Goal: Download file/media

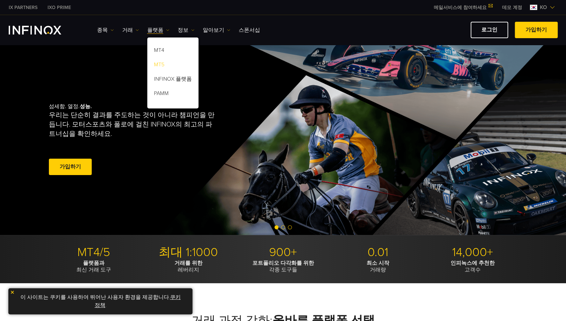
click at [163, 66] on link "MT5" at bounding box center [172, 66] width 51 height 14
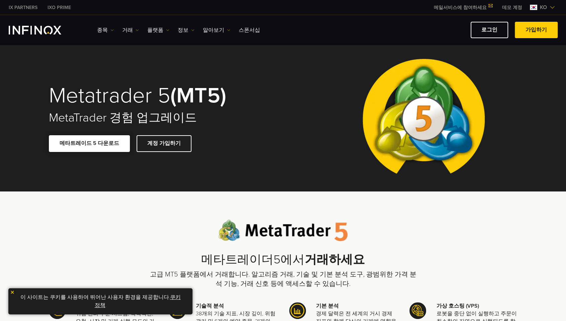
click at [90, 142] on link "메타트레이드 5 다운로드" at bounding box center [89, 143] width 81 height 16
click at [102, 305] on link "쿠키 정책" at bounding box center [138, 301] width 86 height 15
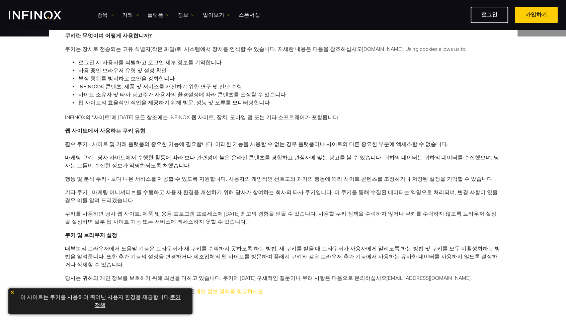
scroll to position [335, 0]
click at [163, 297] on p "이 사이트는 쿠키를 사용하여 뛰어난 사용자 환경을 제공합니다. 쿠키 정책 ." at bounding box center [100, 300] width 177 height 19
click at [176, 297] on link "쿠키 정책" at bounding box center [138, 301] width 86 height 15
click at [29, 300] on p "이 사이트는 쿠키를 사용하여 뛰어난 사용자 환경을 제공합니다. 쿠키 정책 ." at bounding box center [100, 300] width 177 height 19
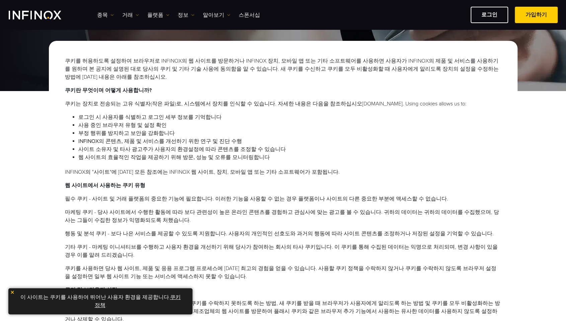
scroll to position [0, 0]
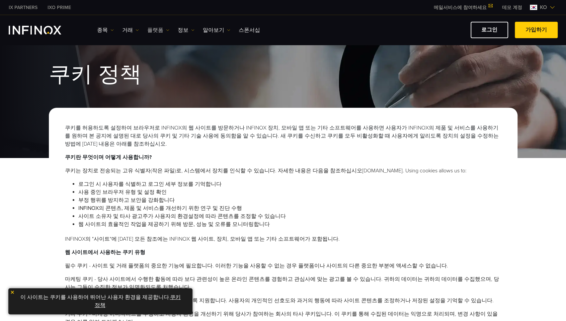
click at [160, 33] on link "플랫폼" at bounding box center [158, 30] width 22 height 8
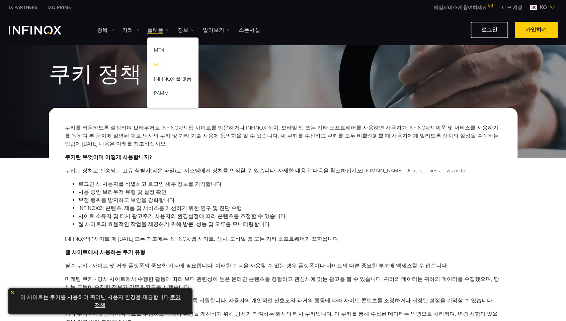
click at [162, 67] on link "MT5" at bounding box center [172, 66] width 51 height 14
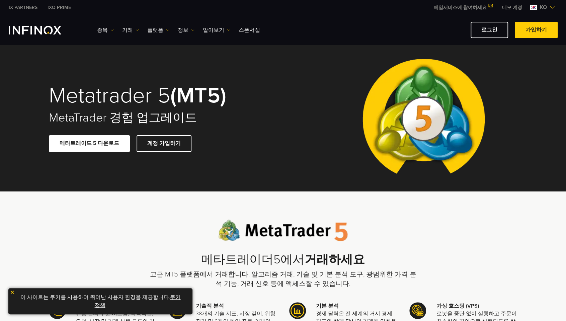
click at [12, 292] on img at bounding box center [12, 292] width 5 height 5
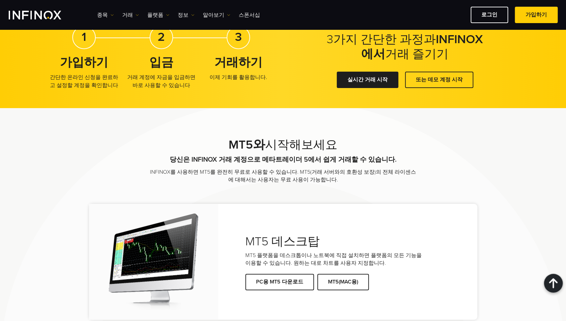
scroll to position [1271, 0]
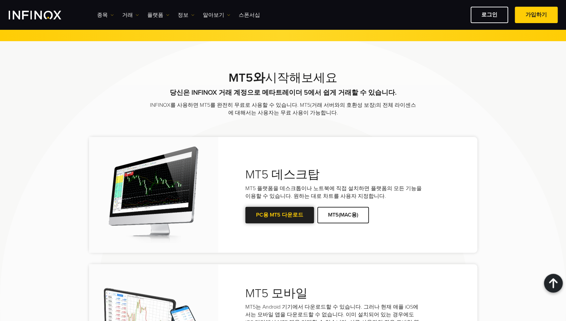
click at [277, 216] on link "PC용 MT5 다운로드" at bounding box center [279, 215] width 69 height 16
click at [284, 214] on link "PC용 MT5 다운로드" at bounding box center [279, 215] width 69 height 16
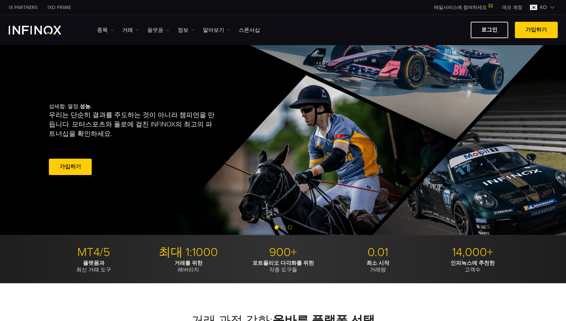
click at [163, 29] on link "플랫폼" at bounding box center [158, 30] width 22 height 8
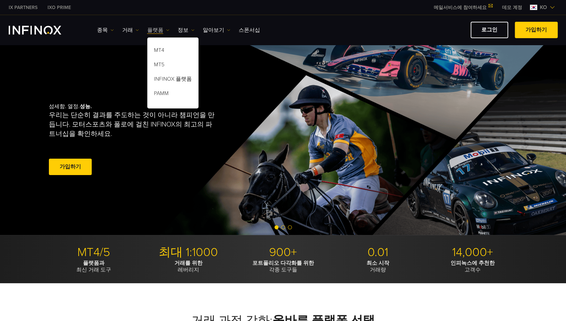
click at [157, 31] on link "플랫폼" at bounding box center [158, 30] width 22 height 8
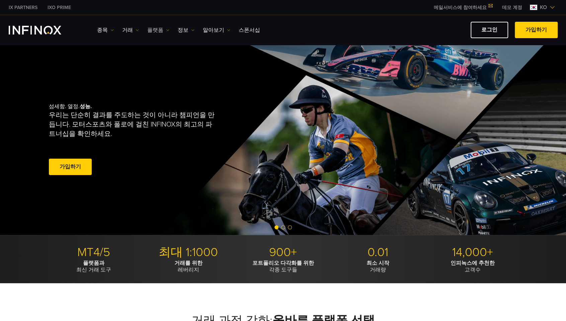
click at [154, 31] on link "플랫폼" at bounding box center [158, 30] width 22 height 8
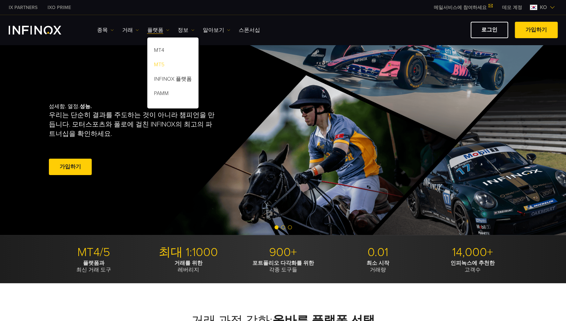
click at [161, 68] on link "MT5" at bounding box center [172, 66] width 51 height 14
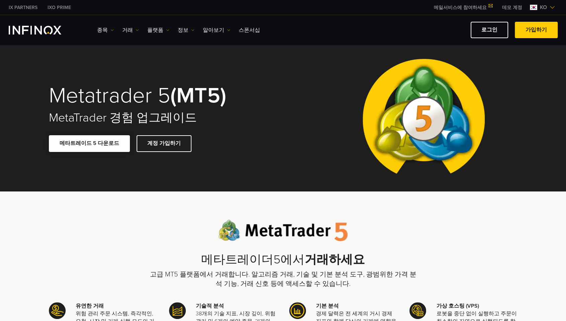
click at [89, 144] on span at bounding box center [89, 144] width 0 height 0
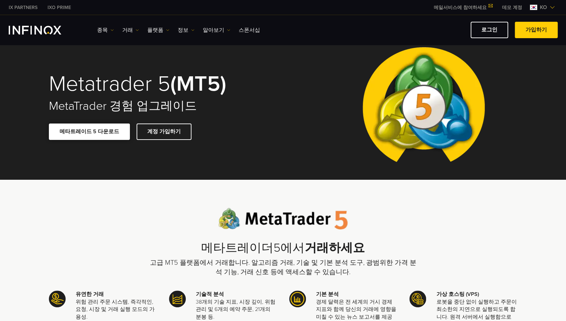
click at [94, 131] on link "메타트레이드 5 다운로드" at bounding box center [89, 131] width 81 height 16
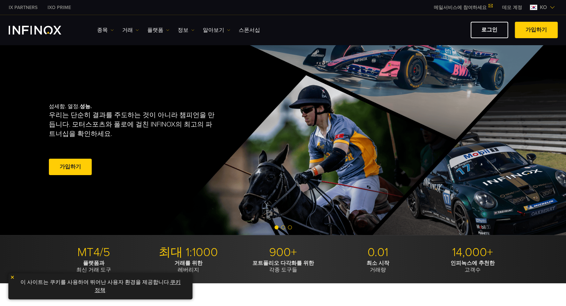
click at [189, 8] on div "IX PARTNERS IXO PRIME 메일서비스에 참여하세요 IX Daily와 투자 기회를 놓치지마세요! 지금 참여하세요! 조건 및 약관 을…" at bounding box center [283, 7] width 549 height 15
click at [298, 12] on div "IX PARTNERS IXO PRIME 메일서비스에 참여하세요 IX Daily와 투자 기회를 놓치지마세요! 지금 참여하세요! 조건 및 약관 을…" at bounding box center [283, 7] width 549 height 15
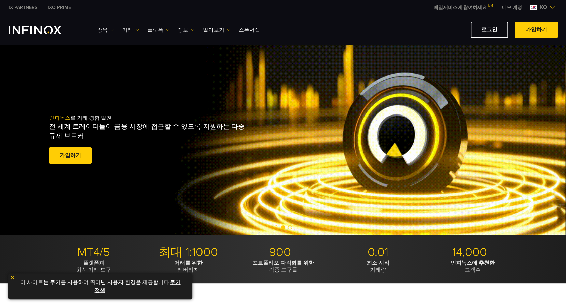
click at [12, 277] on img at bounding box center [12, 277] width 5 height 5
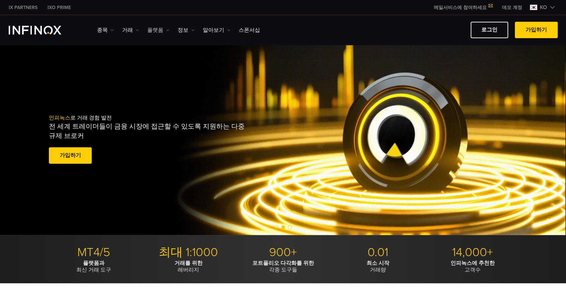
click at [156, 29] on link "플랫폼" at bounding box center [158, 30] width 22 height 8
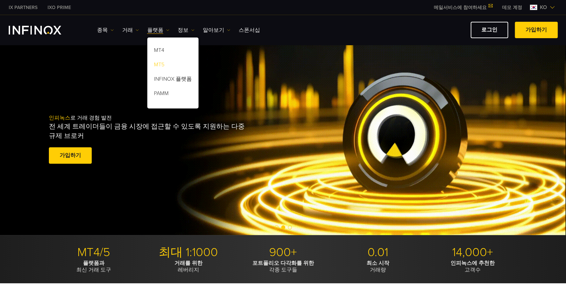
click at [160, 66] on link "MT5" at bounding box center [172, 66] width 51 height 14
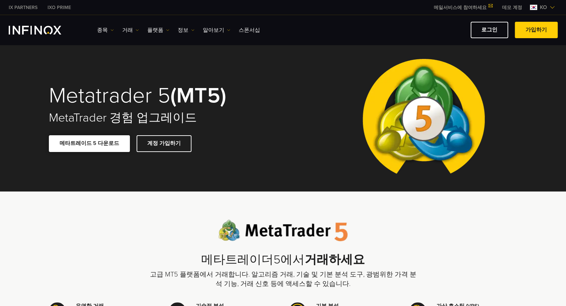
click at [90, 149] on link "메타트레이드 5 다운로드" at bounding box center [89, 143] width 81 height 16
click at [86, 144] on link "메타트레이드 5 다운로드" at bounding box center [89, 143] width 81 height 16
click at [386, 224] on div "메타트레이더5에서 거래하세요 고급 MT5 플랫폼에서 거래합니다. 알고리즘 거래, 기술 및 기본 분석 도구, 광범위한 가격 분석 기능, 거래 신…" at bounding box center [283, 253] width 268 height 69
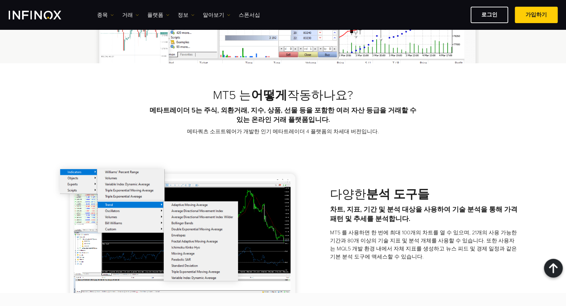
scroll to position [736, 0]
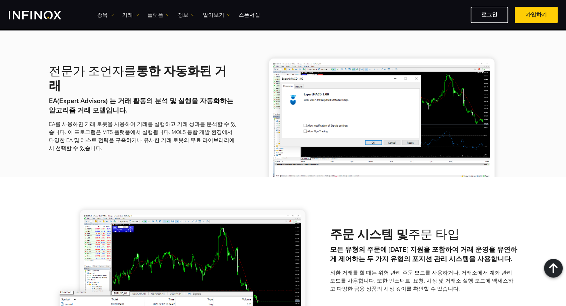
click at [155, 14] on link "플랫폼" at bounding box center [158, 15] width 22 height 8
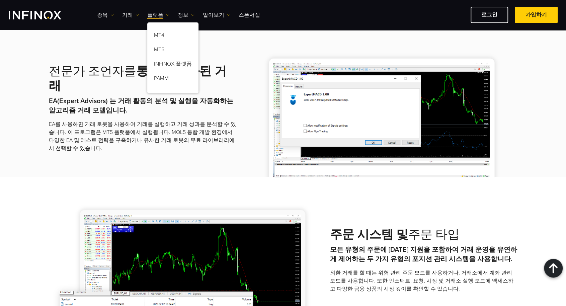
click at [115, 97] on strong "EA(Expert Advisors) 는 거래 활동의 분석 및 실행을 자동화하는 알고리즘 거래 모델입니다." at bounding box center [141, 105] width 184 height 17
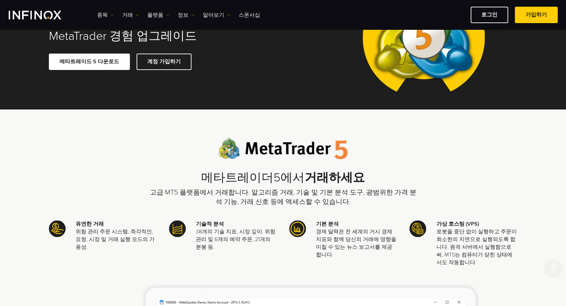
scroll to position [0, 0]
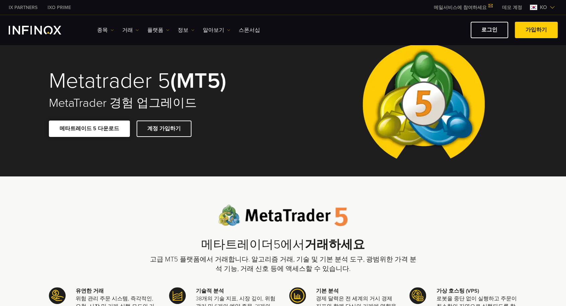
click at [89, 128] on span at bounding box center [89, 128] width 0 height 0
